Goal: Task Accomplishment & Management: Manage account settings

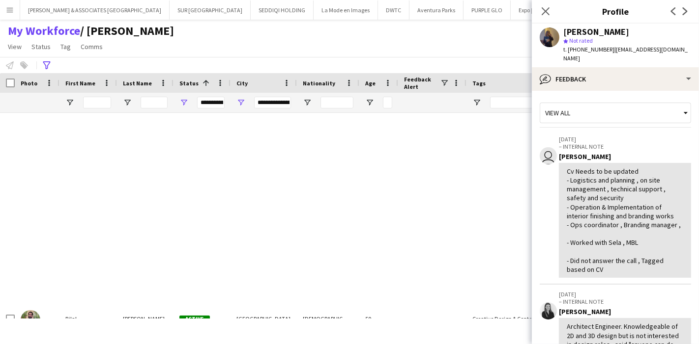
scroll to position [477, 0]
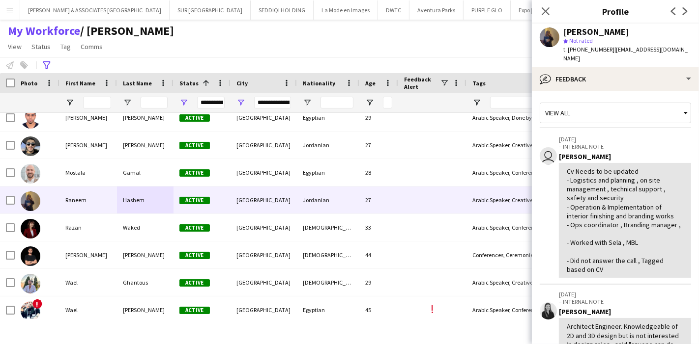
click at [8, 8] on app-icon "Menu" at bounding box center [10, 10] width 8 height 8
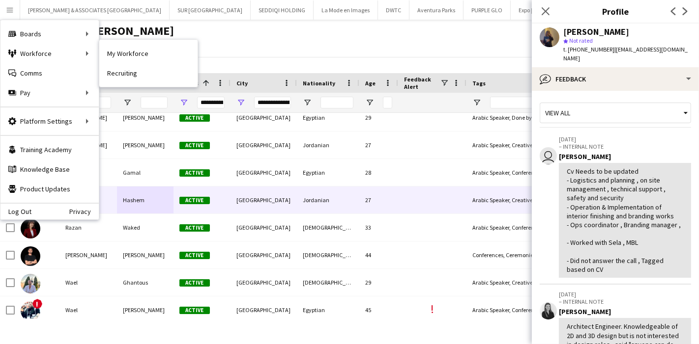
drag, startPoint x: 107, startPoint y: 56, endPoint x: 558, endPoint y: 17, distance: 452.7
click at [107, 56] on link "My Workforce" at bounding box center [148, 54] width 98 height 20
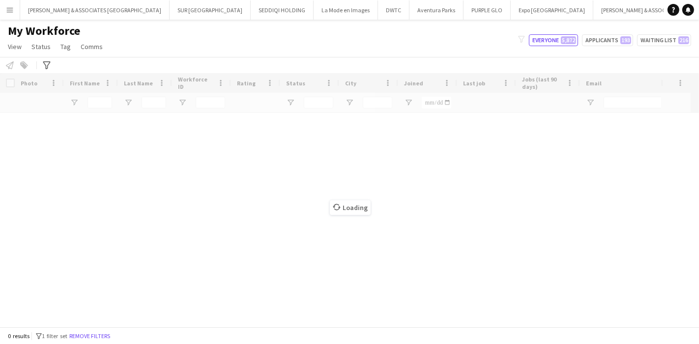
type input "**********"
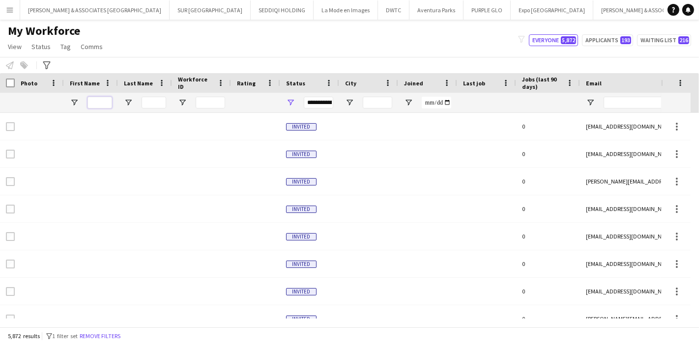
click at [101, 101] on input "First Name Filter Input" at bounding box center [99, 103] width 25 height 12
click at [104, 104] on input "First Name Filter Input" at bounding box center [99, 103] width 25 height 12
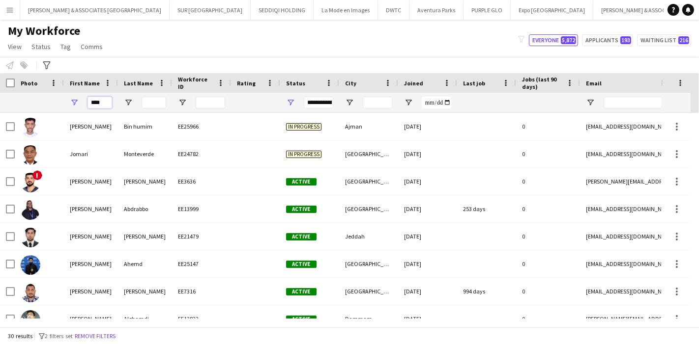
type input "****"
click at [151, 104] on input "Last Name Filter Input" at bounding box center [153, 103] width 25 height 12
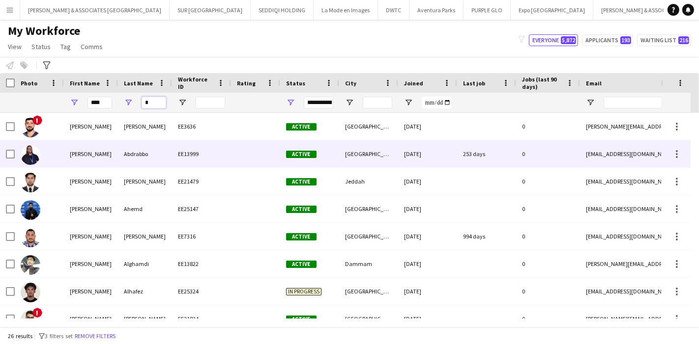
type input "*"
click at [69, 153] on div "[PERSON_NAME]" at bounding box center [91, 154] width 54 height 27
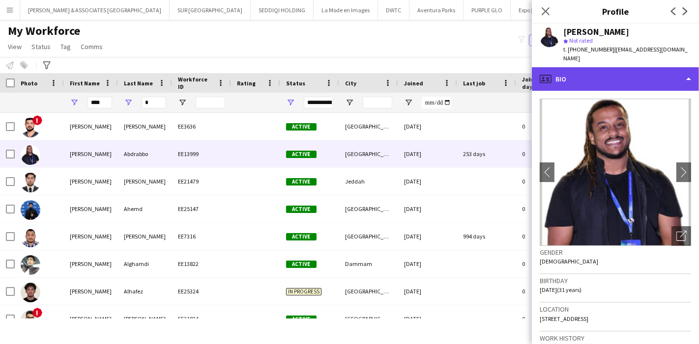
click at [662, 76] on div "profile Bio" at bounding box center [615, 79] width 167 height 24
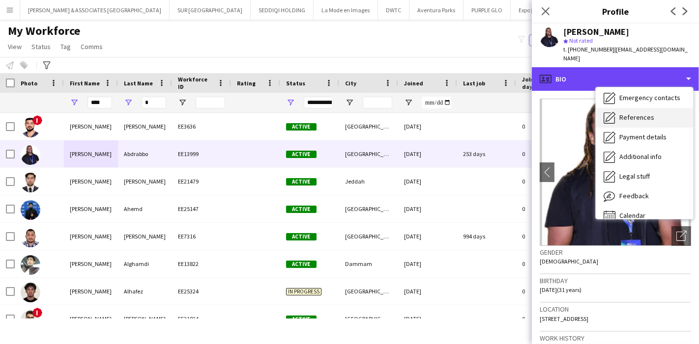
scroll to position [72, 0]
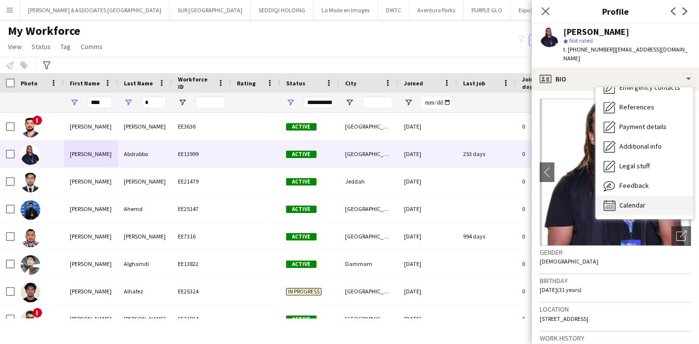
click at [634, 201] on span "Calendar" at bounding box center [632, 205] width 26 height 9
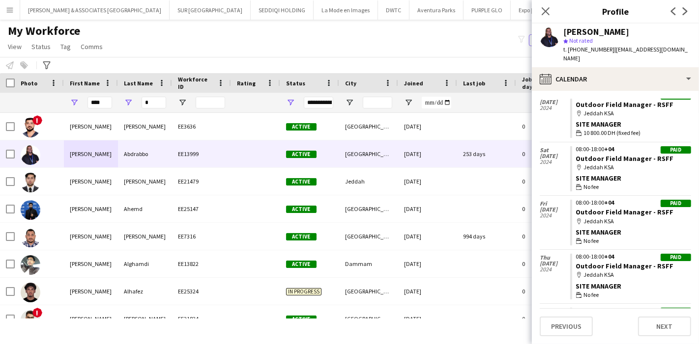
scroll to position [472, 0]
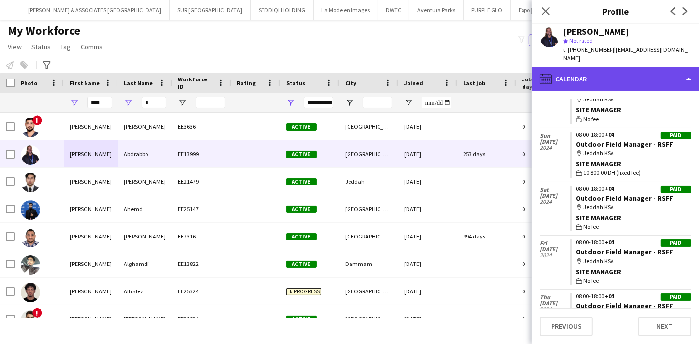
click at [656, 68] on div "calendar-full Calendar" at bounding box center [615, 79] width 167 height 24
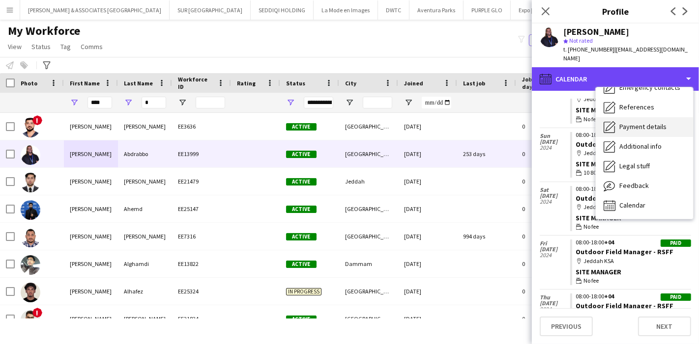
scroll to position [0, 0]
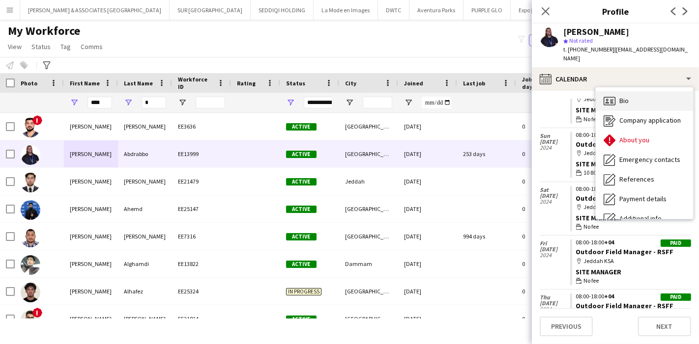
click at [633, 92] on div "Bio Bio" at bounding box center [643, 101] width 97 height 20
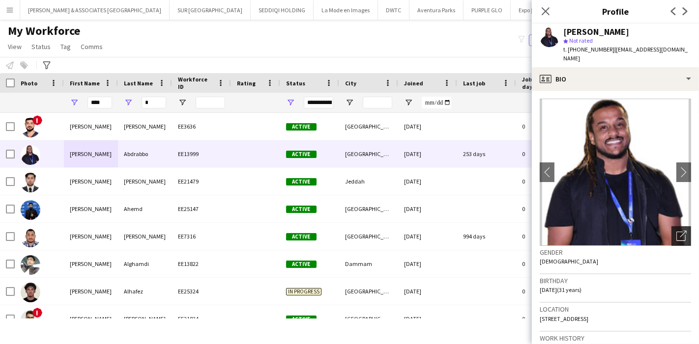
click at [676, 231] on icon "Open photos pop-in" at bounding box center [681, 236] width 10 height 10
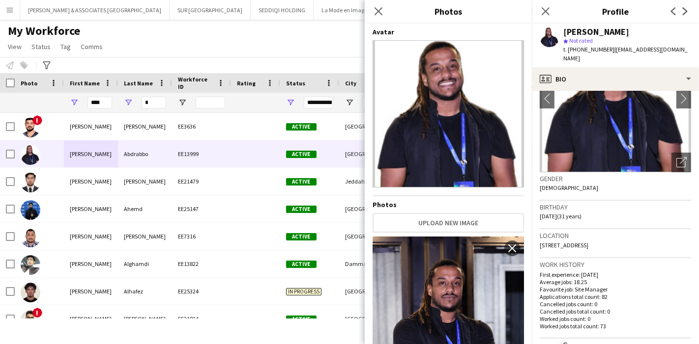
scroll to position [73, 0]
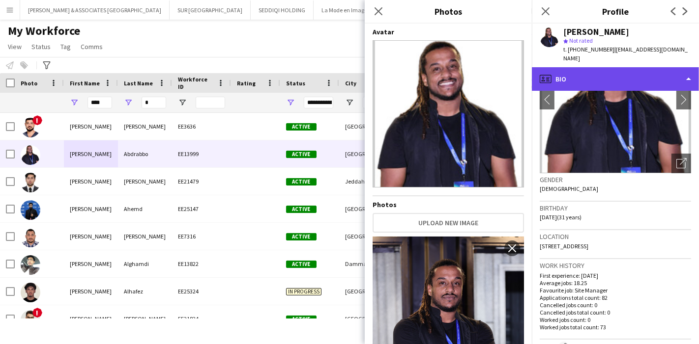
click at [648, 67] on div "profile Bio" at bounding box center [615, 79] width 167 height 24
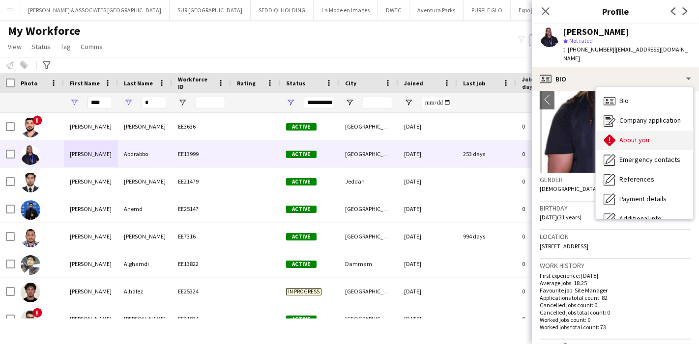
click at [644, 136] on span "About you" at bounding box center [634, 140] width 30 height 9
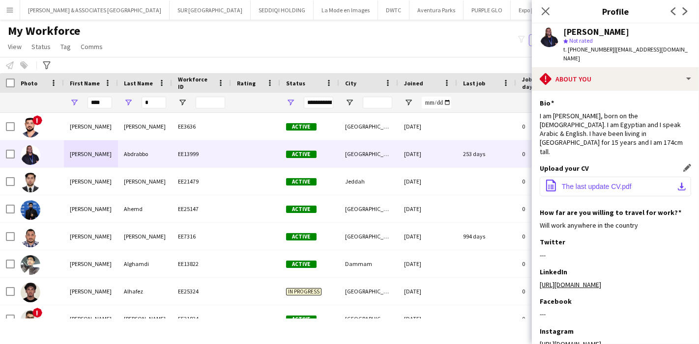
click at [677, 183] on app-icon "download-bottom" at bounding box center [681, 187] width 8 height 8
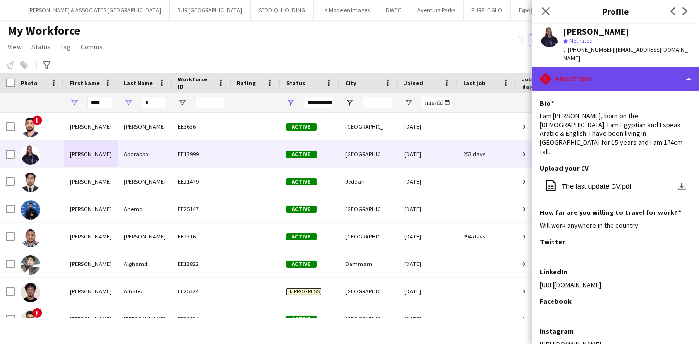
click at [635, 75] on div "rhombus-alert About you" at bounding box center [615, 79] width 167 height 24
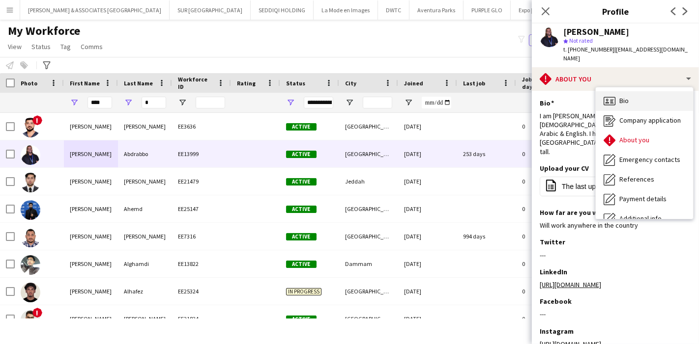
click at [631, 94] on div "Bio Bio" at bounding box center [643, 101] width 97 height 20
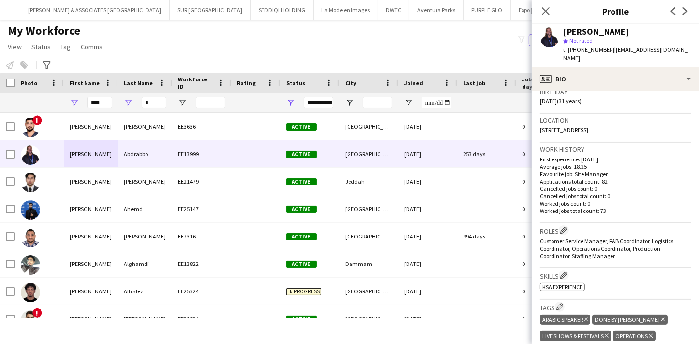
scroll to position [190, 0]
